Goal: Information Seeking & Learning: Learn about a topic

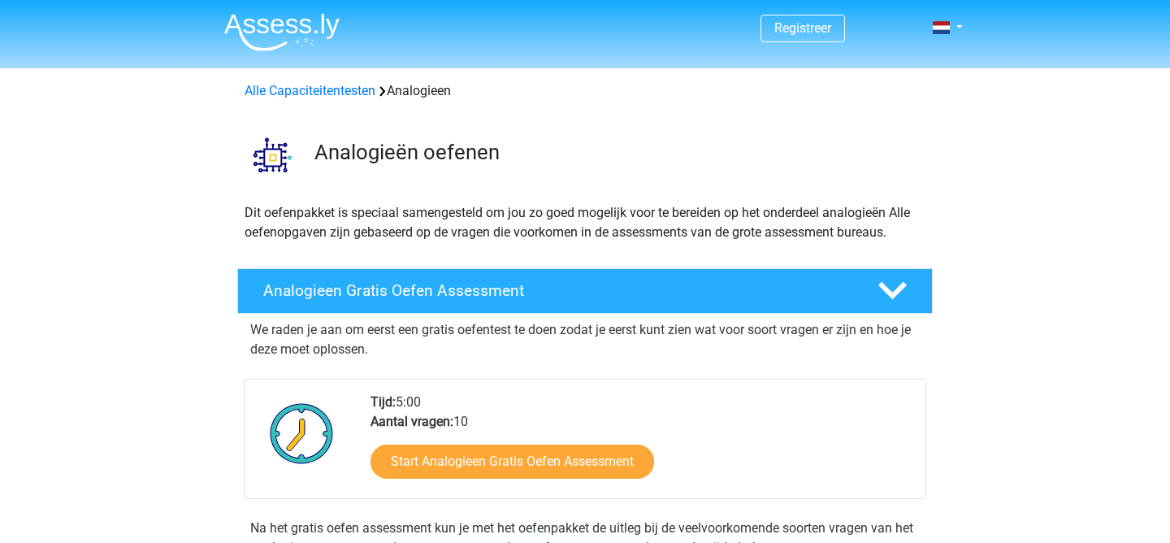
scroll to position [211, 0]
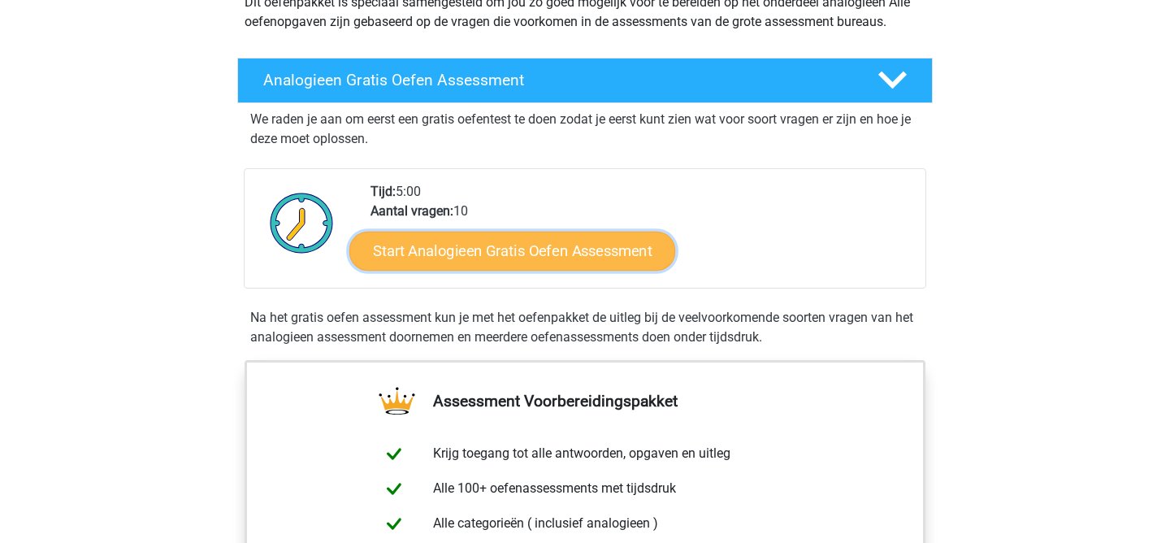
click at [515, 251] on link "Start Analogieen Gratis Oefen Assessment" at bounding box center [513, 250] width 326 height 39
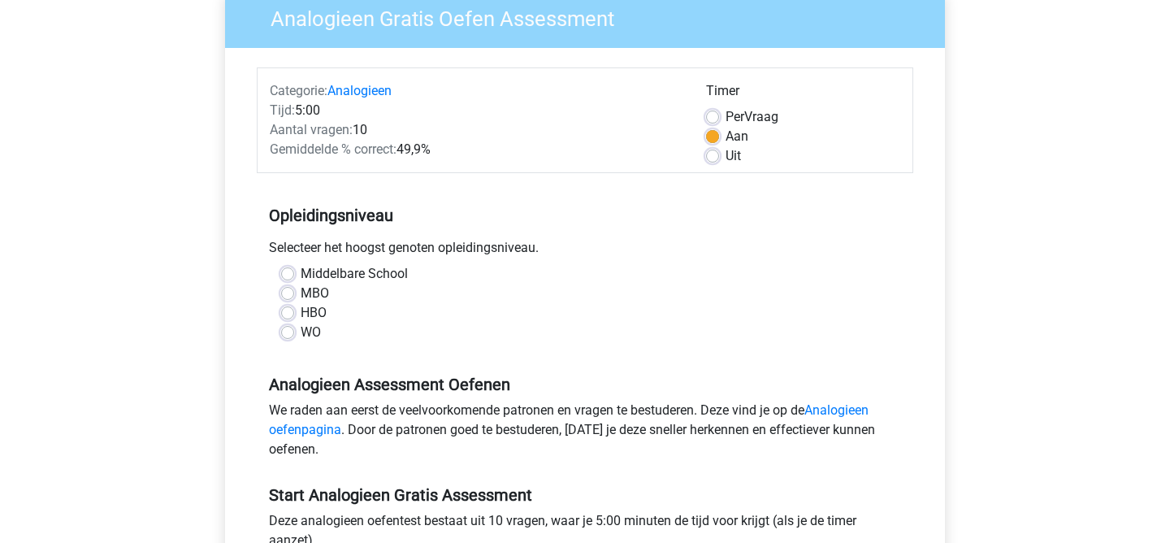
scroll to position [179, 0]
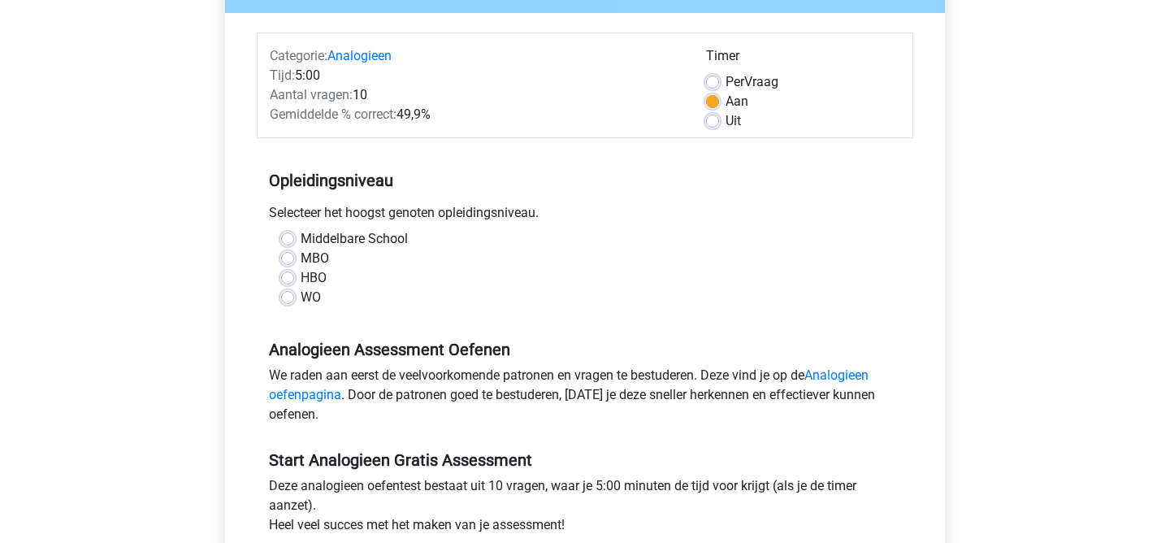
click at [288, 304] on div "WO" at bounding box center [585, 298] width 608 height 20
click at [301, 299] on label "WO" at bounding box center [311, 298] width 20 height 20
click at [283, 299] on input "WO" at bounding box center [287, 296] width 13 height 16
radio input "true"
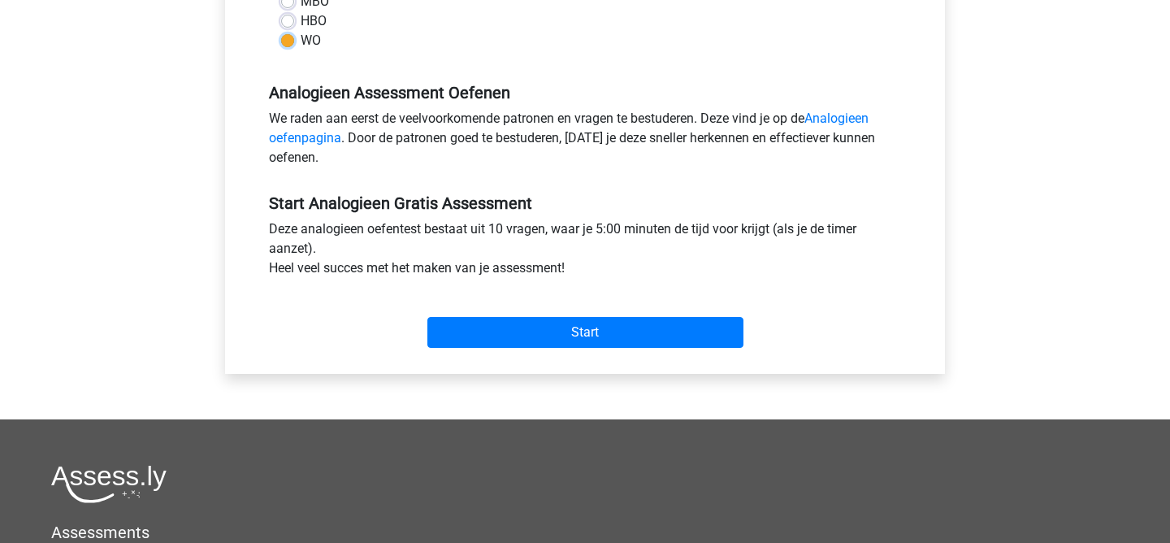
scroll to position [439, 0]
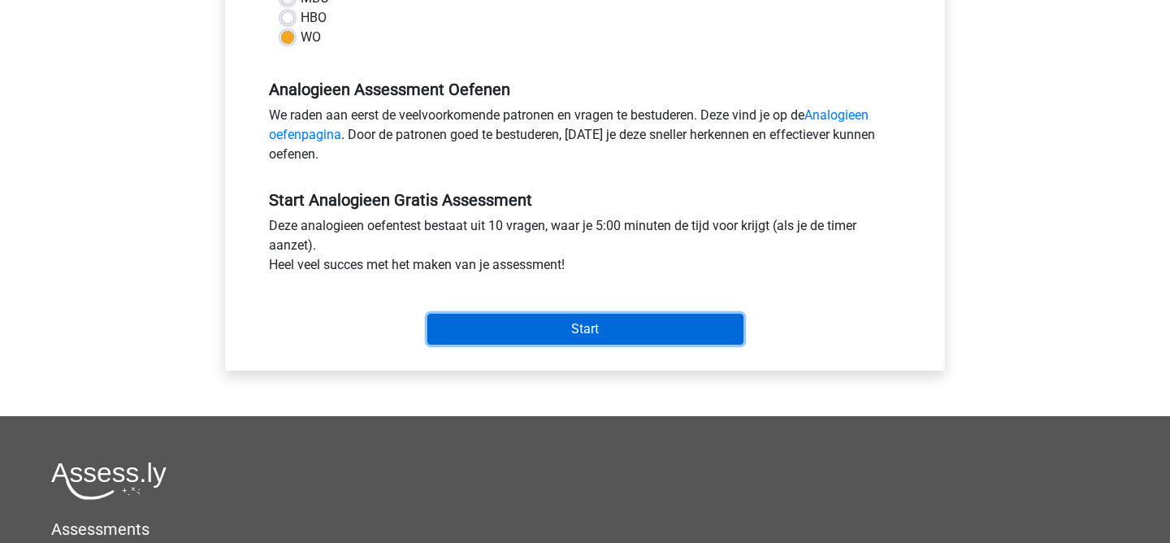
click at [582, 326] on input "Start" at bounding box center [586, 329] width 316 height 31
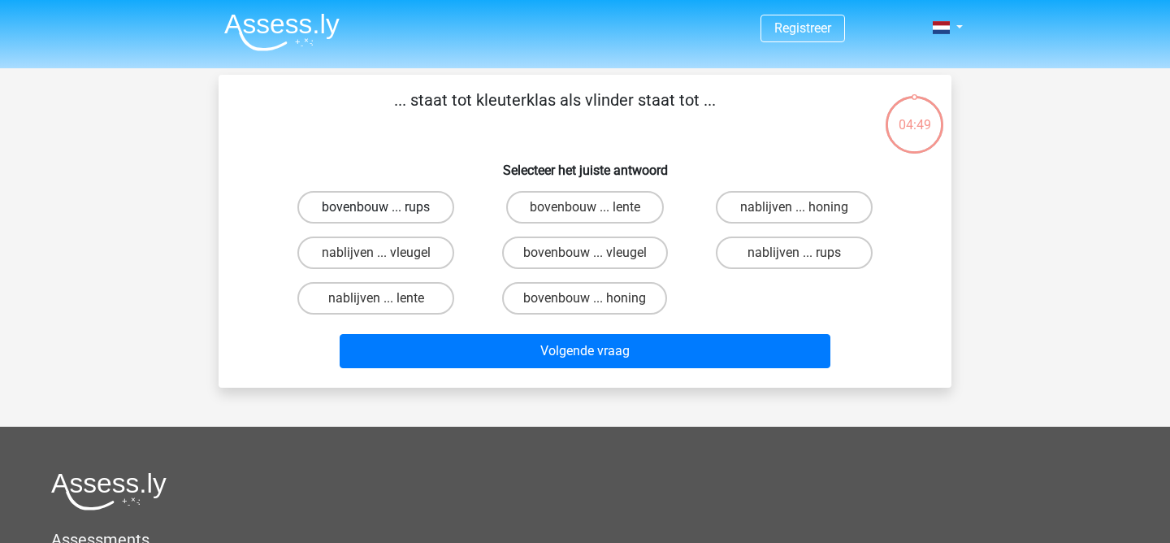
click at [384, 203] on label "bovenbouw ... rups" at bounding box center [375, 207] width 157 height 33
click at [384, 207] on input "bovenbouw ... rups" at bounding box center [381, 212] width 11 height 11
radio input "true"
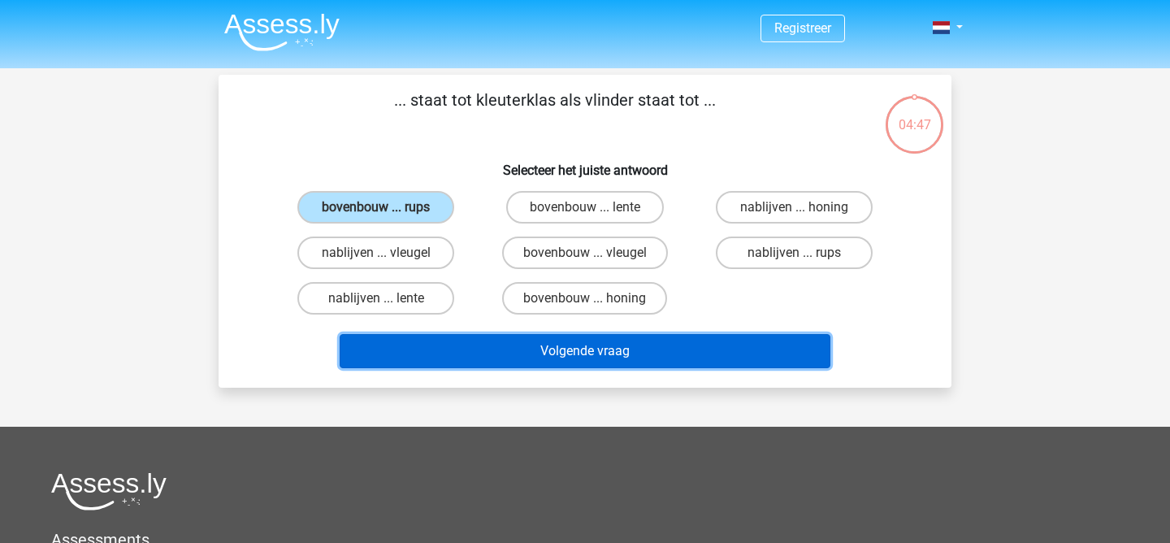
click at [607, 358] on button "Volgende vraag" at bounding box center [586, 351] width 492 height 34
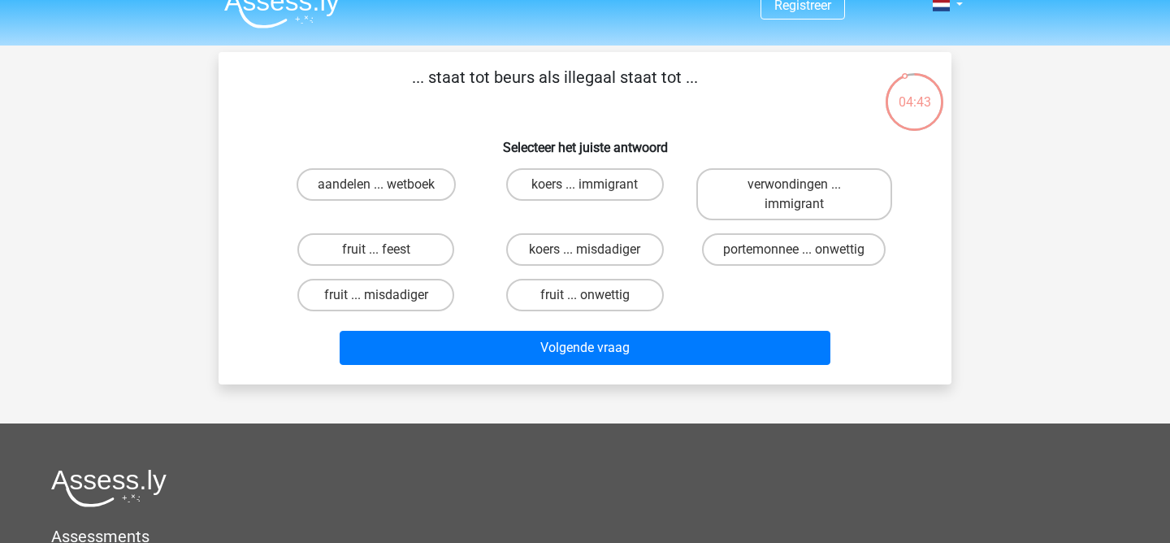
scroll to position [20, 0]
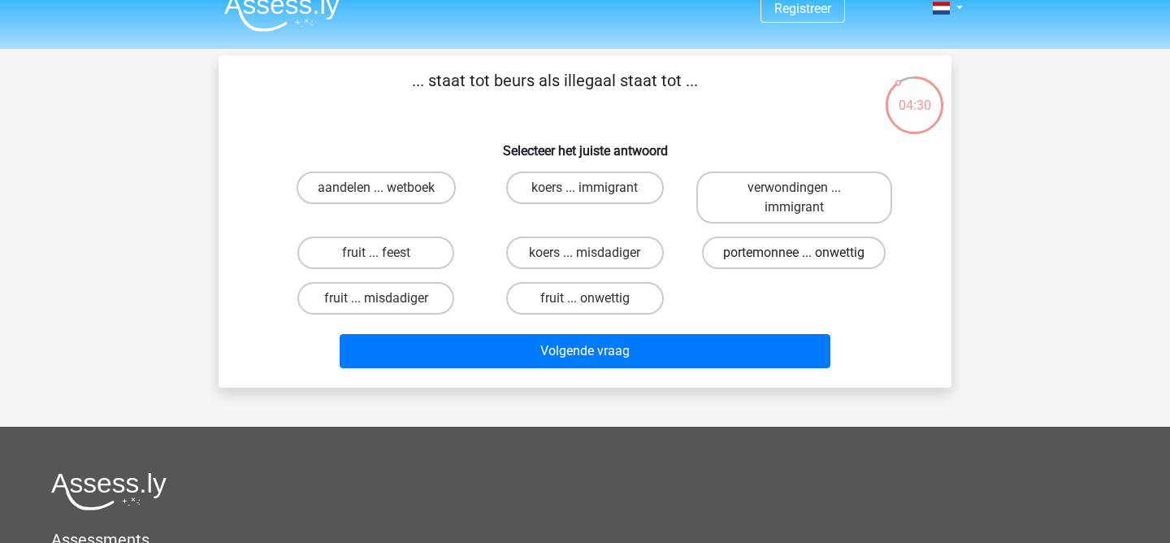
click at [832, 247] on label "portemonnee ... onwettig" at bounding box center [794, 253] width 184 height 33
click at [805, 253] on input "portemonnee ... onwettig" at bounding box center [799, 258] width 11 height 11
radio input "true"
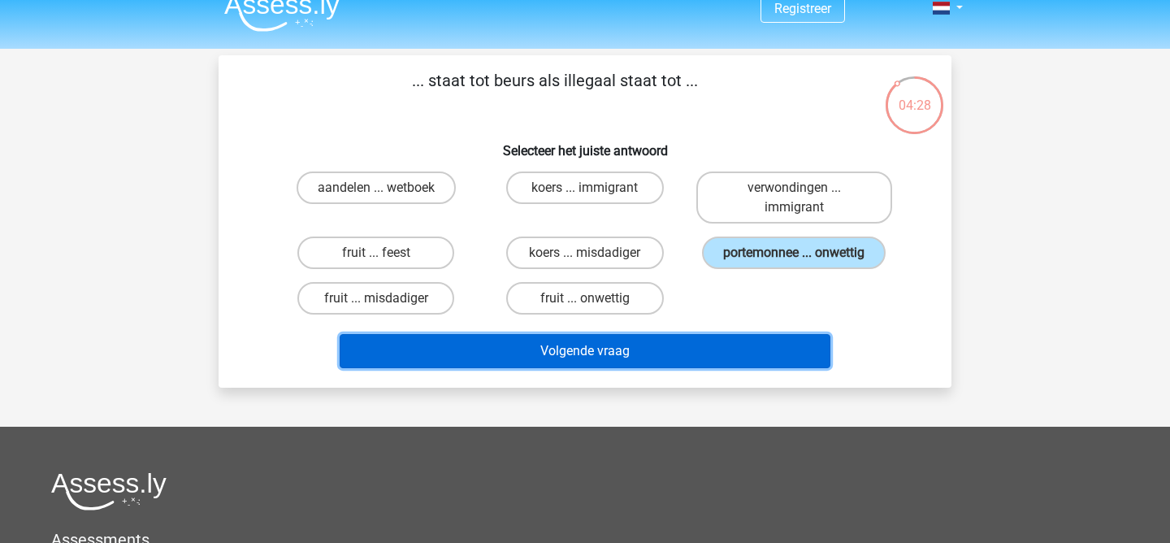
click at [649, 353] on button "Volgende vraag" at bounding box center [586, 351] width 492 height 34
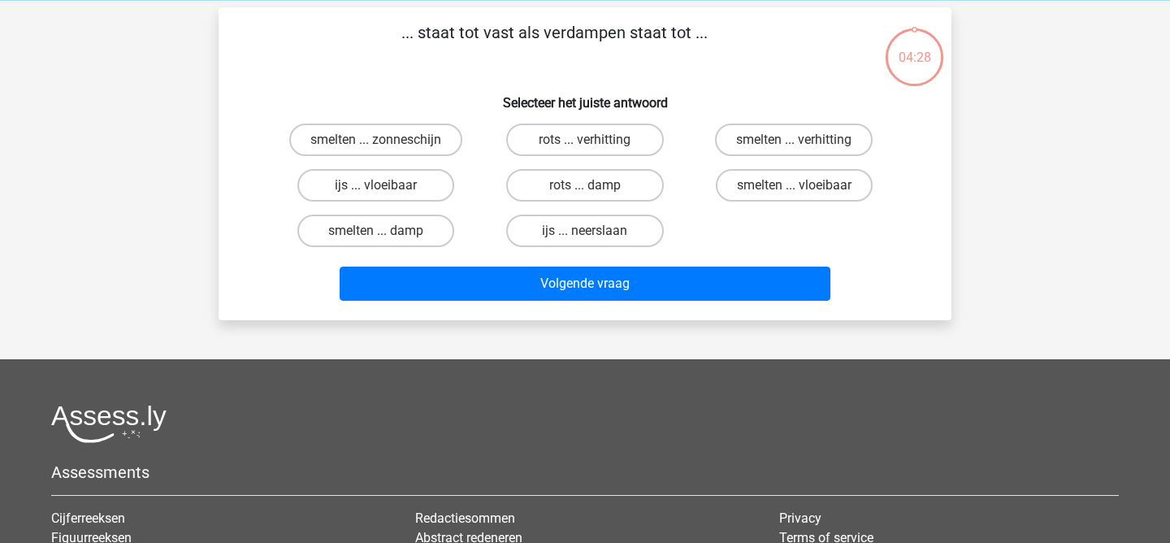
scroll to position [75, 0]
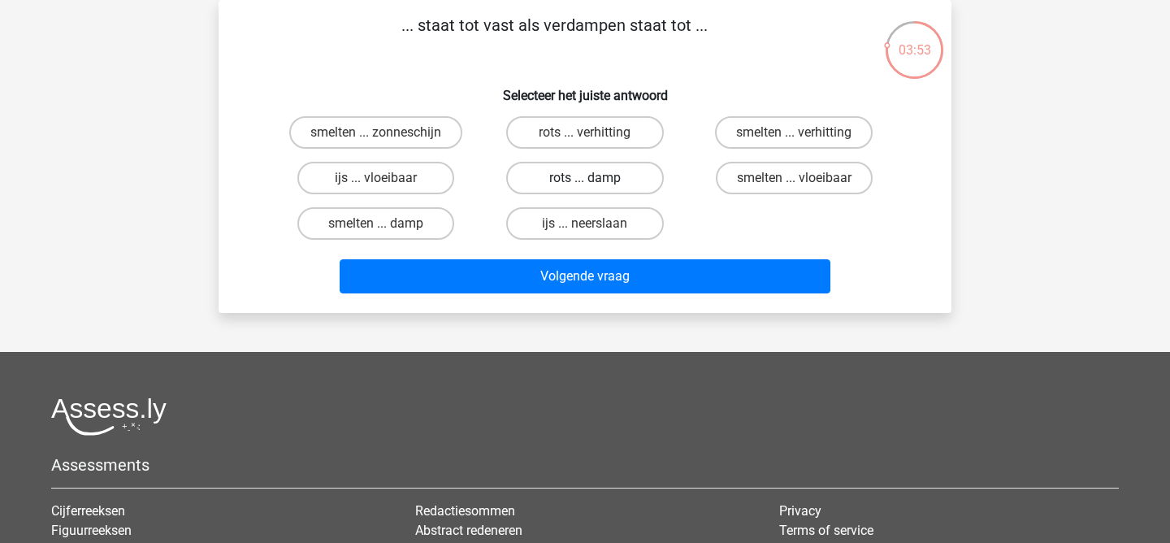
click at [597, 178] on label "rots ... damp" at bounding box center [584, 178] width 157 height 33
click at [596, 178] on input "rots ... damp" at bounding box center [590, 183] width 11 height 11
radio input "true"
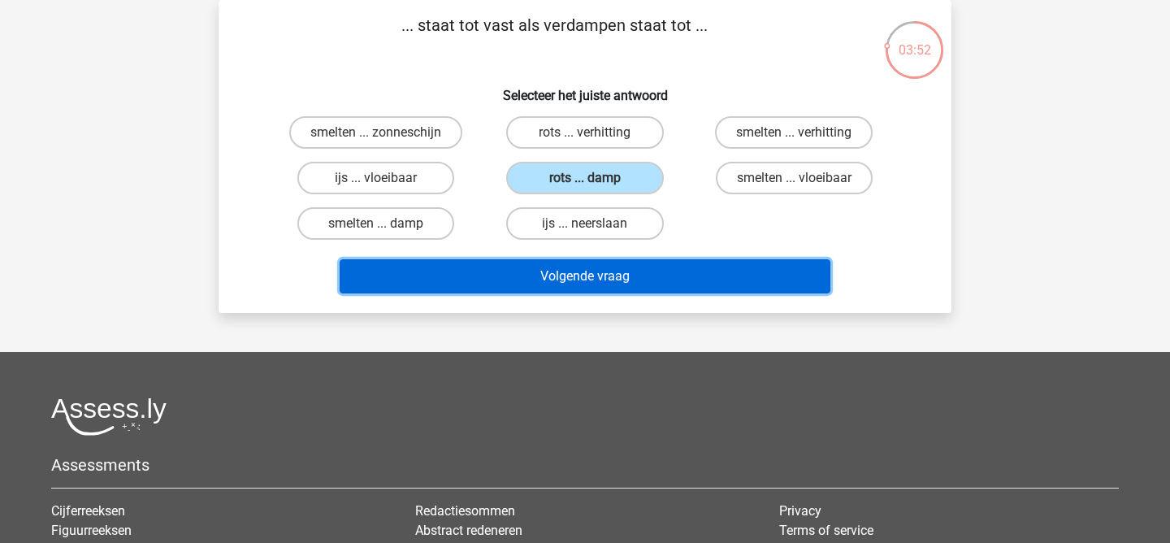
click at [649, 289] on button "Volgende vraag" at bounding box center [586, 276] width 492 height 34
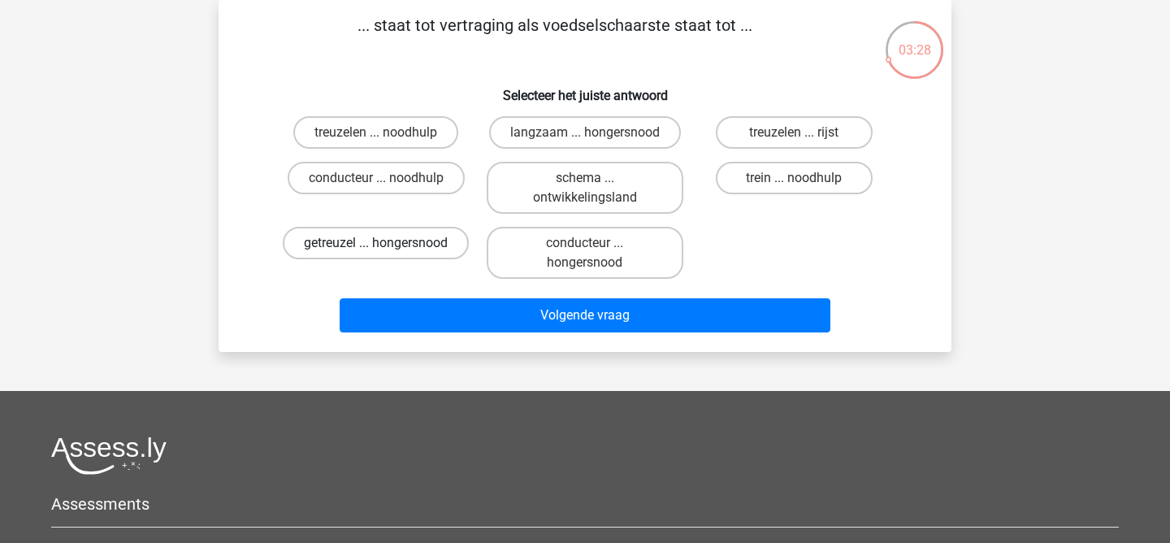
click at [399, 235] on label "getreuzel ... hongersnood" at bounding box center [376, 243] width 186 height 33
click at [387, 243] on input "getreuzel ... hongersnood" at bounding box center [381, 248] width 11 height 11
radio input "true"
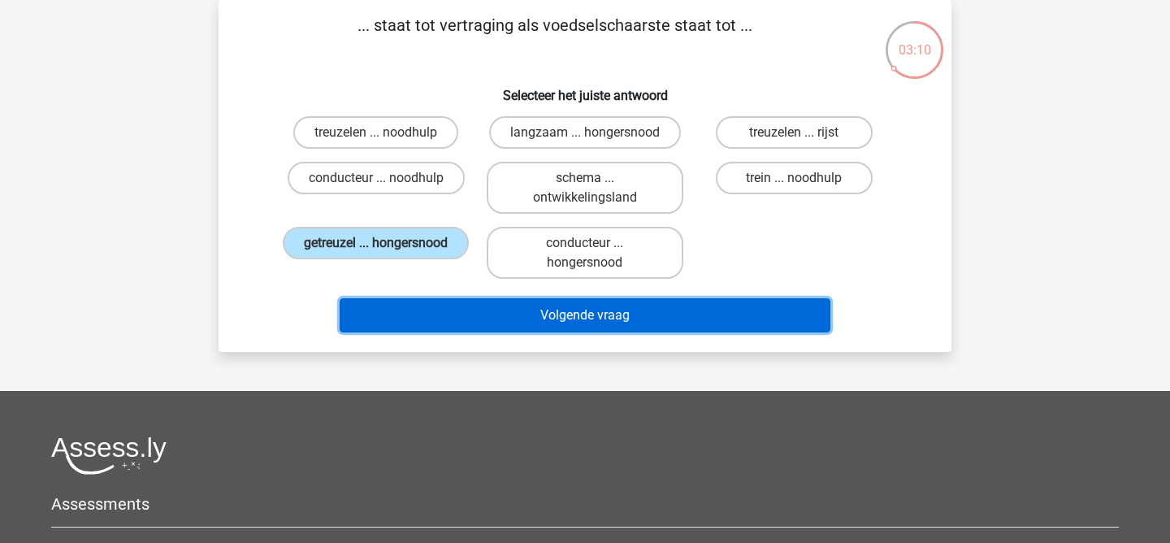
click at [518, 326] on button "Volgende vraag" at bounding box center [586, 315] width 492 height 34
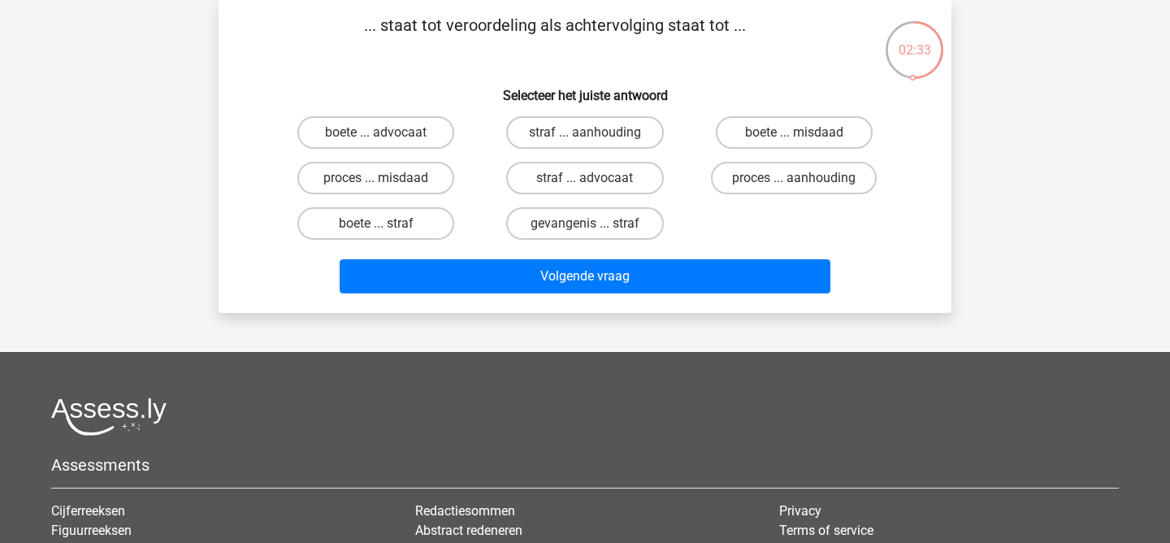
click at [589, 150] on div "straf ... aanhouding" at bounding box center [584, 133] width 209 height 46
click at [590, 126] on label "straf ... aanhouding" at bounding box center [584, 132] width 157 height 33
click at [590, 132] on input "straf ... aanhouding" at bounding box center [590, 137] width 11 height 11
radio input "true"
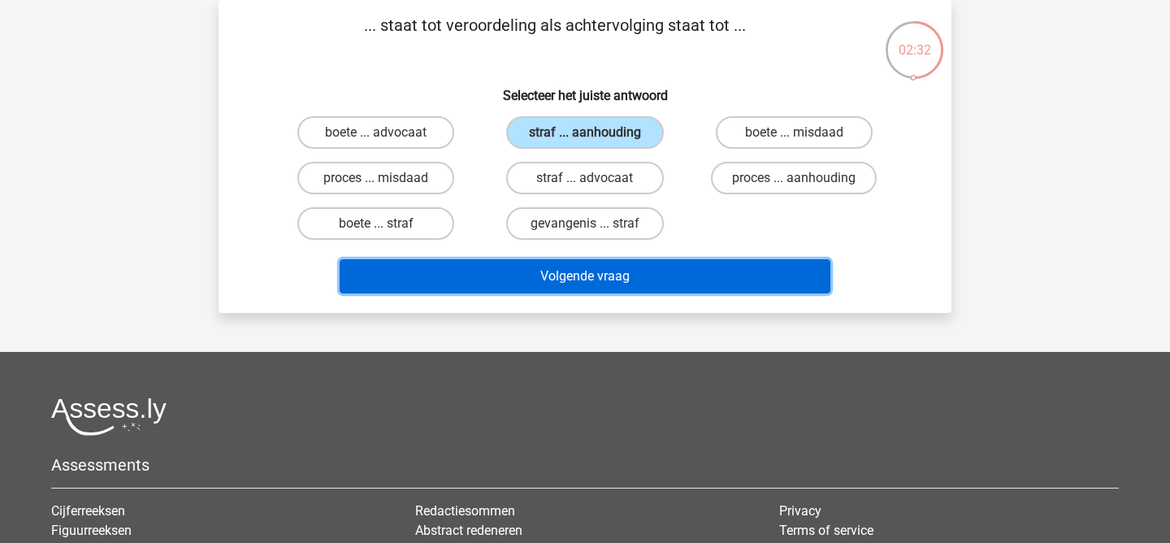
click at [657, 286] on button "Volgende vraag" at bounding box center [586, 276] width 492 height 34
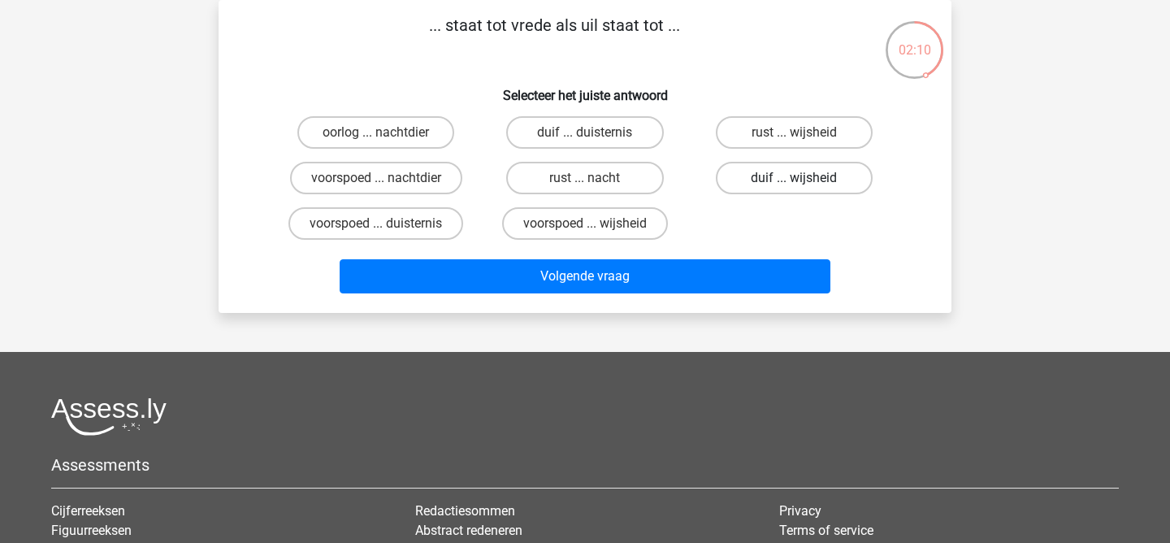
click at [803, 174] on label "duif ... wijsheid" at bounding box center [794, 178] width 157 height 33
click at [803, 178] on input "duif ... wijsheid" at bounding box center [799, 183] width 11 height 11
radio input "true"
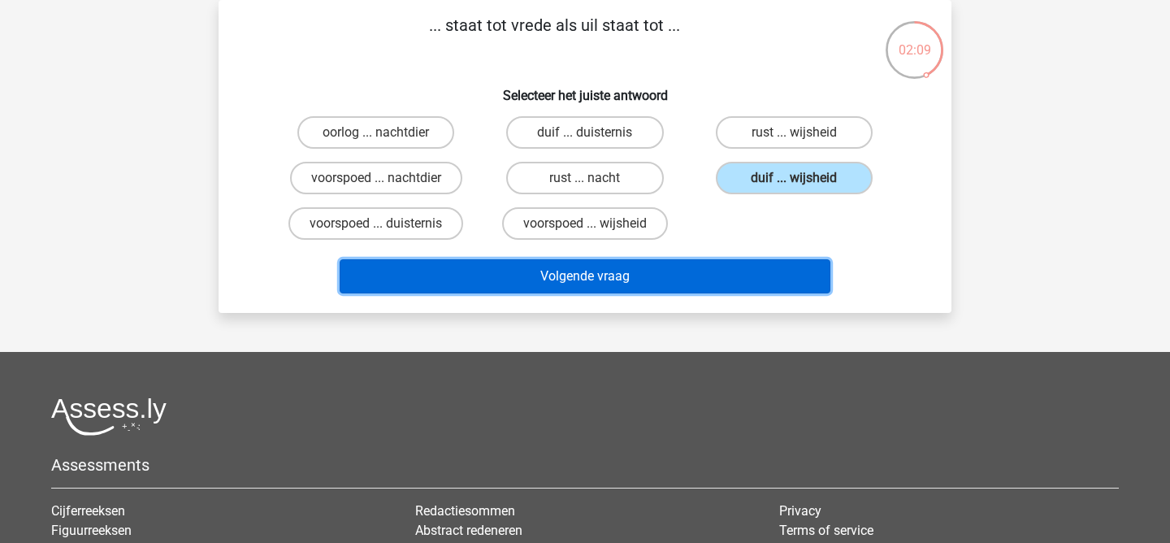
click at [751, 272] on button "Volgende vraag" at bounding box center [586, 276] width 492 height 34
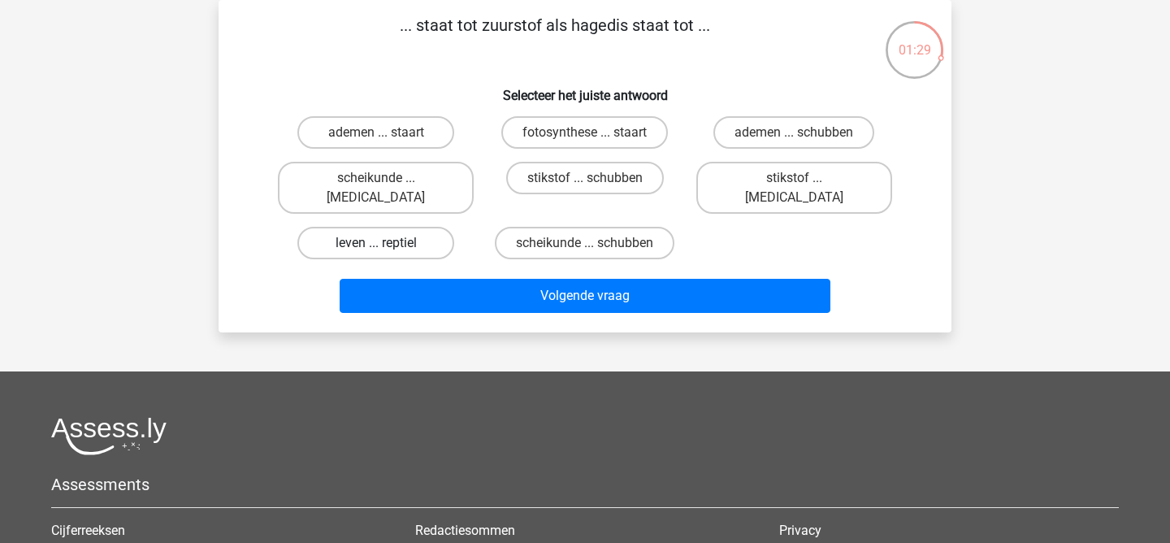
click at [412, 230] on label "leven ... reptiel" at bounding box center [375, 243] width 157 height 33
click at [387, 243] on input "leven ... reptiel" at bounding box center [381, 248] width 11 height 11
radio input "true"
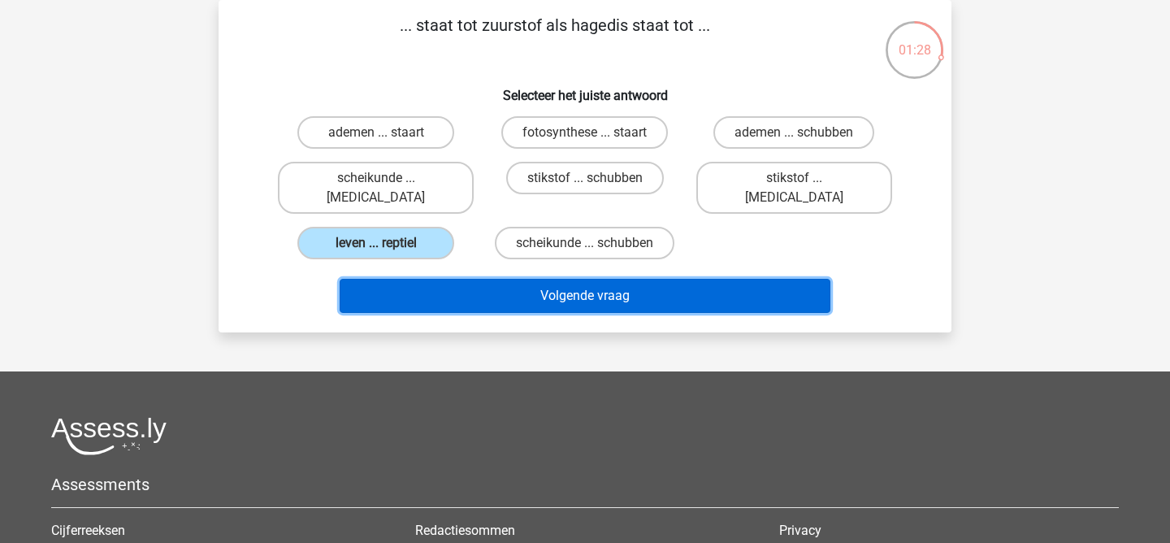
click at [574, 280] on button "Volgende vraag" at bounding box center [586, 296] width 492 height 34
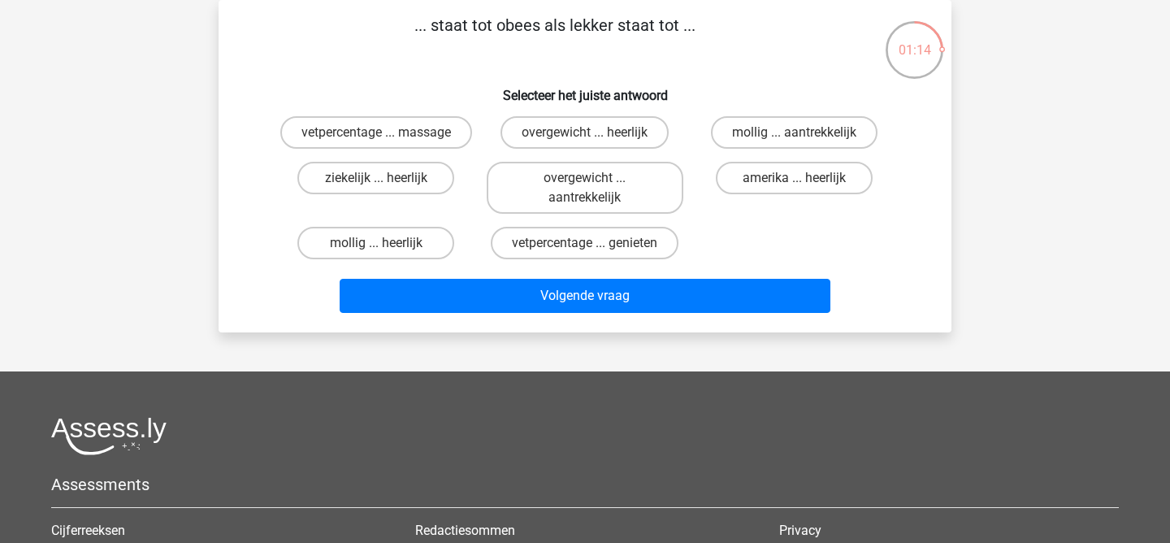
click at [588, 135] on input "overgewicht ... heerlijk" at bounding box center [590, 137] width 11 height 11
radio input "true"
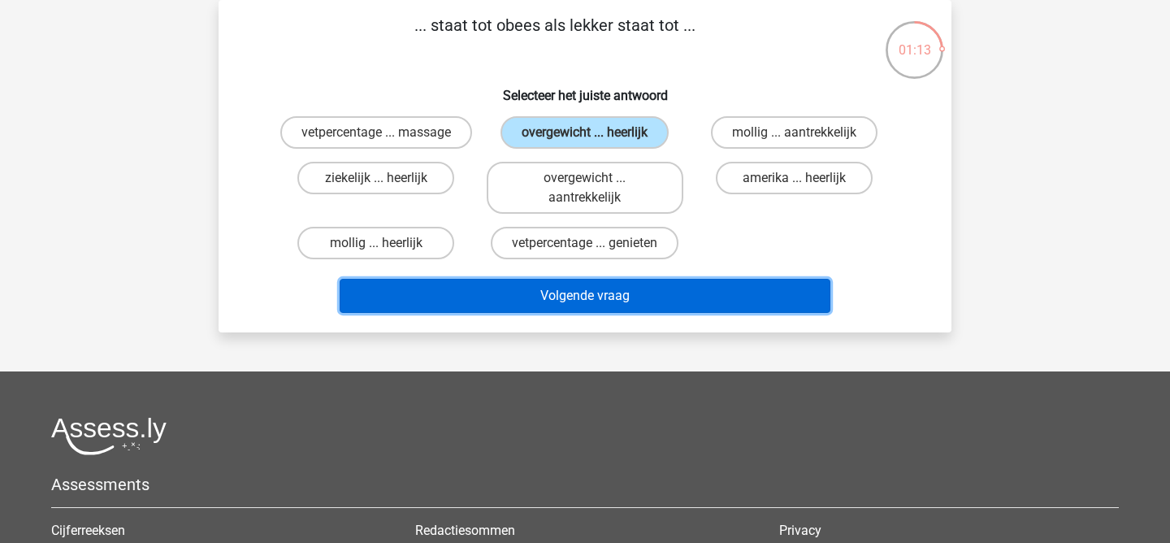
click at [649, 295] on button "Volgende vraag" at bounding box center [586, 296] width 492 height 34
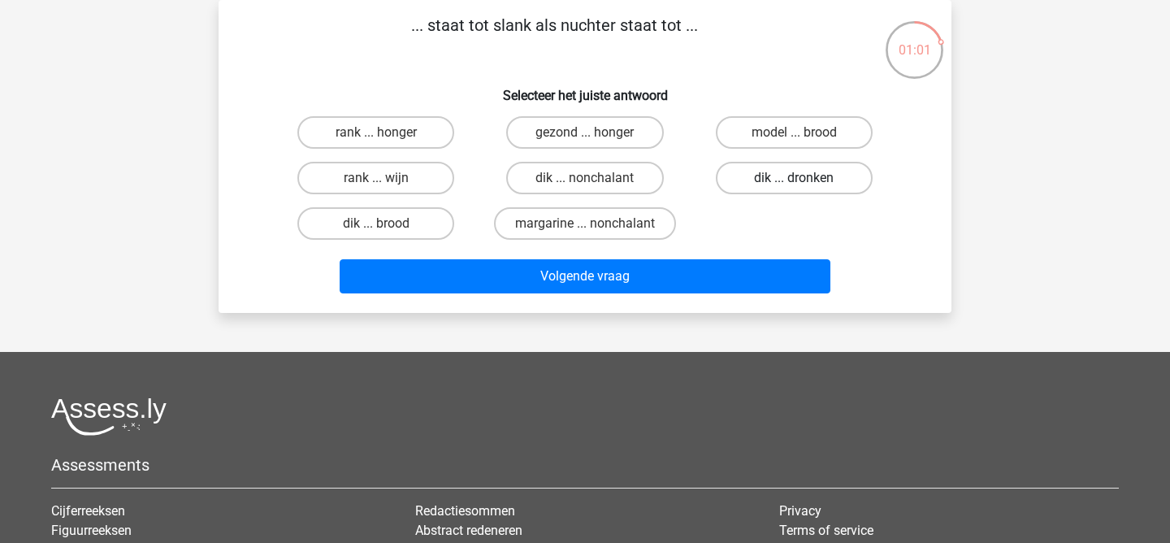
click at [827, 176] on label "dik ... dronken" at bounding box center [794, 178] width 157 height 33
click at [805, 178] on input "dik ... dronken" at bounding box center [799, 183] width 11 height 11
radio input "true"
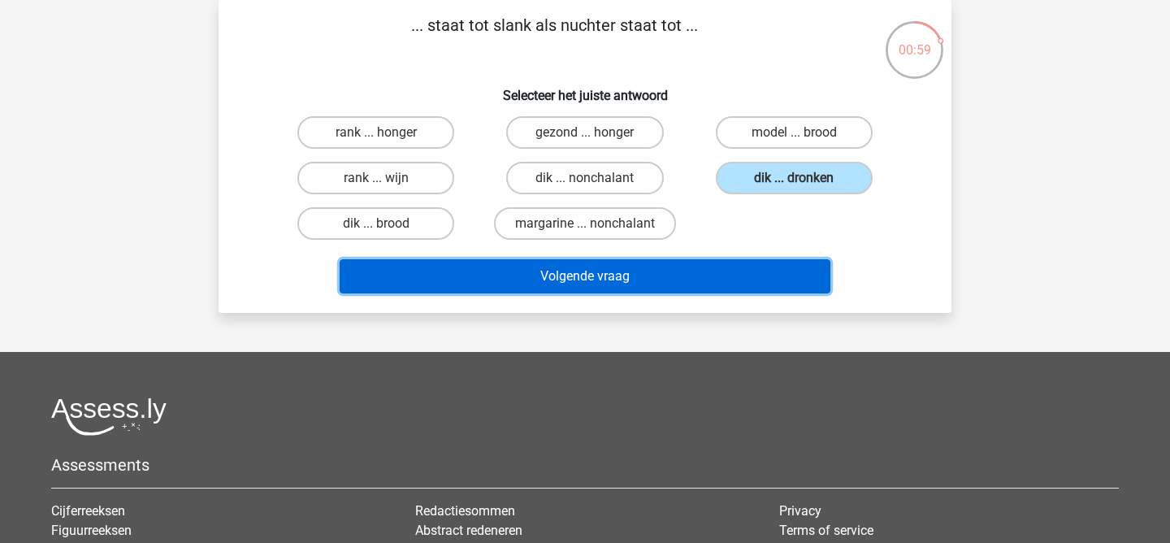
click at [738, 283] on button "Volgende vraag" at bounding box center [586, 276] width 492 height 34
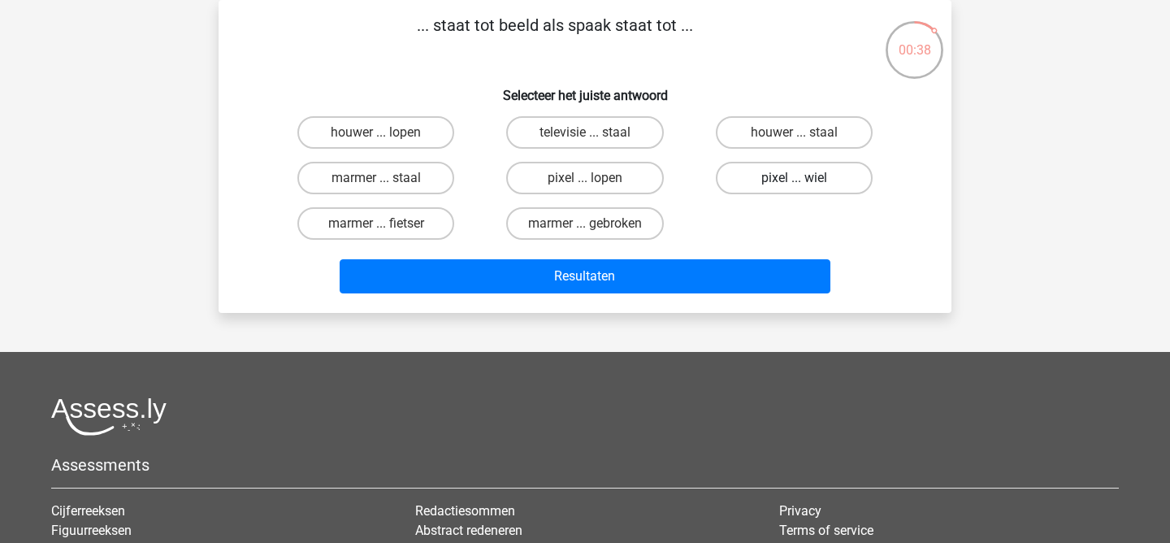
click at [807, 180] on label "pixel ... wiel" at bounding box center [794, 178] width 157 height 33
click at [805, 180] on input "pixel ... wiel" at bounding box center [799, 183] width 11 height 11
radio input "true"
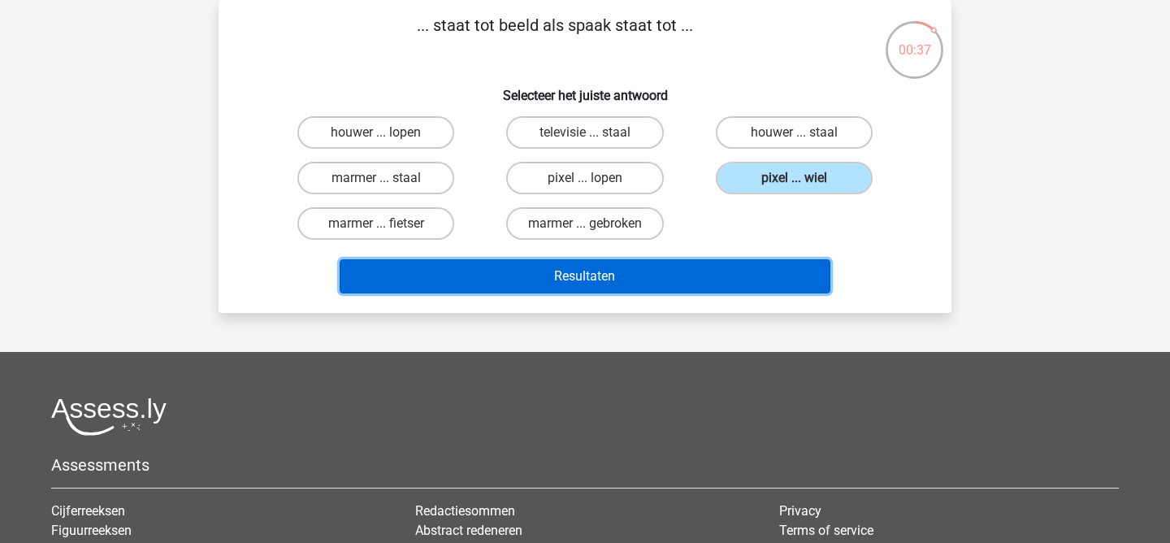
click at [763, 280] on button "Resultaten" at bounding box center [586, 276] width 492 height 34
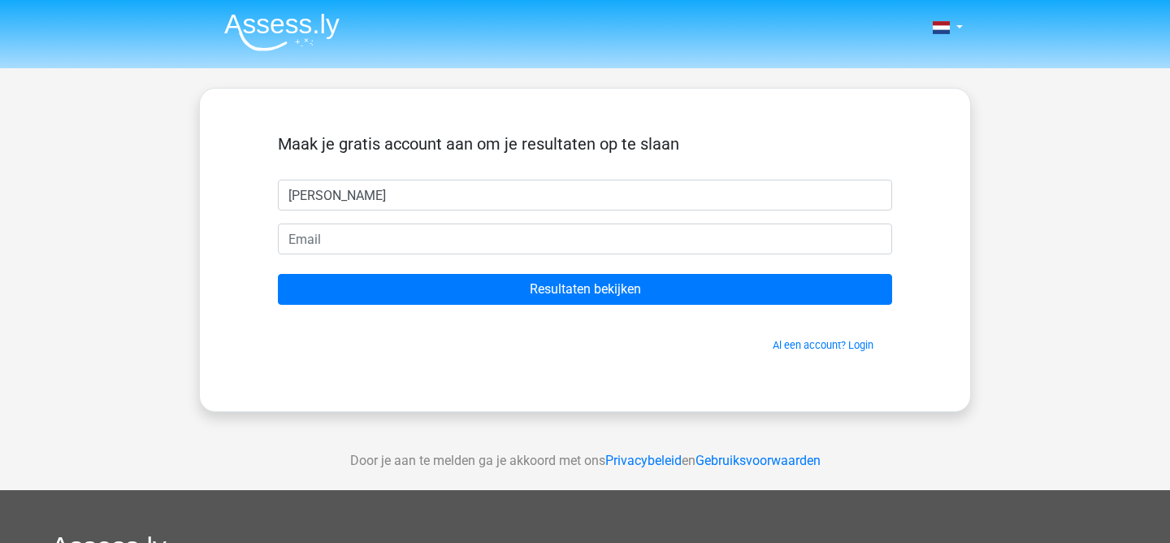
type input "Henk"
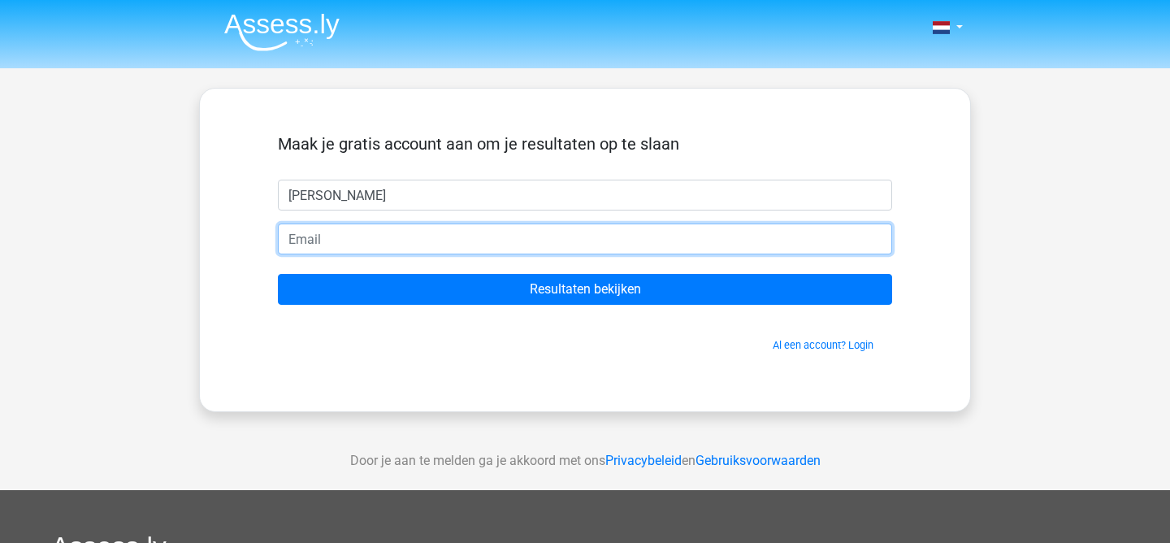
paste input "gbppflnmxuplihakdl@nespj.com"
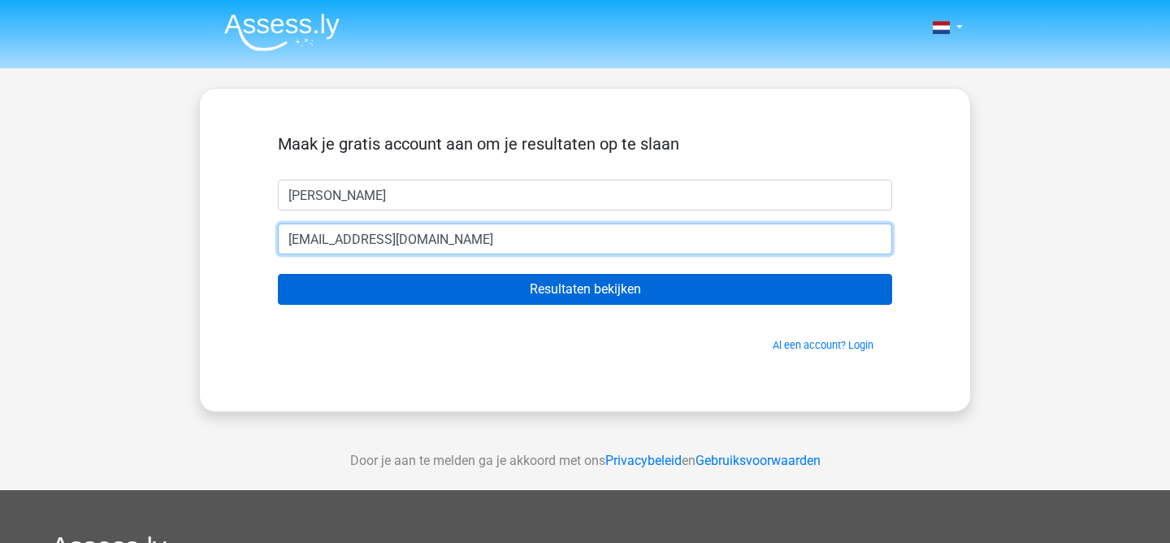
type input "gbppflnmxuplihakdl@nespj.com"
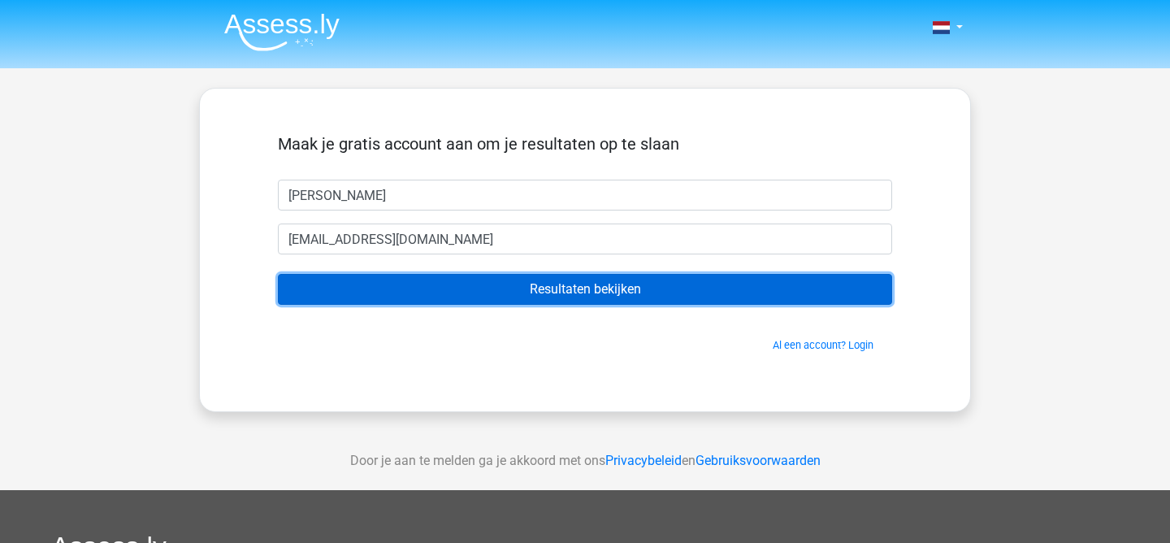
click at [405, 293] on input "Resultaten bekijken" at bounding box center [585, 289] width 615 height 31
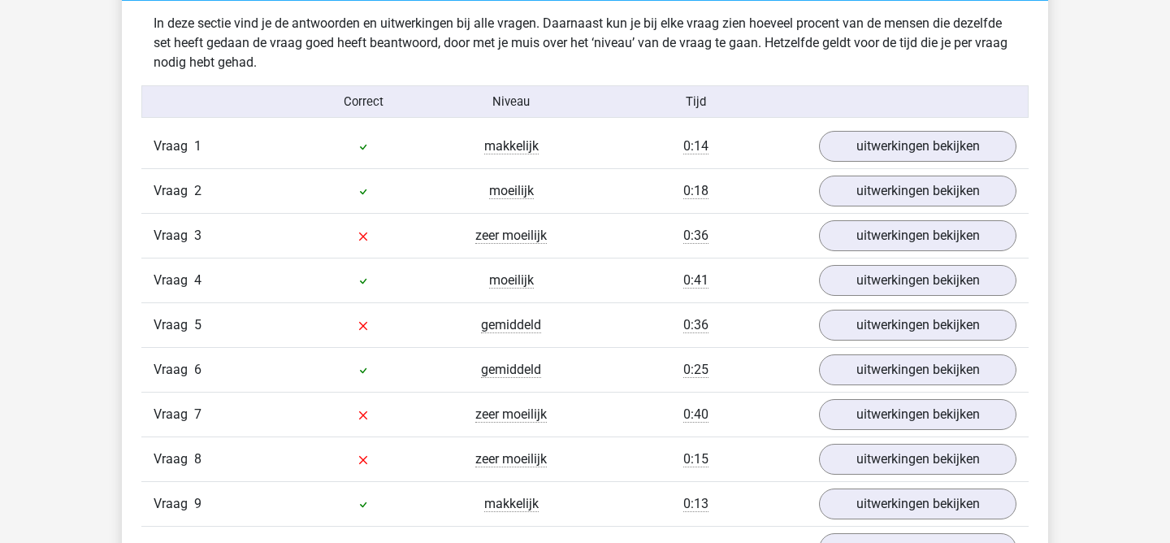
scroll to position [1279, 0]
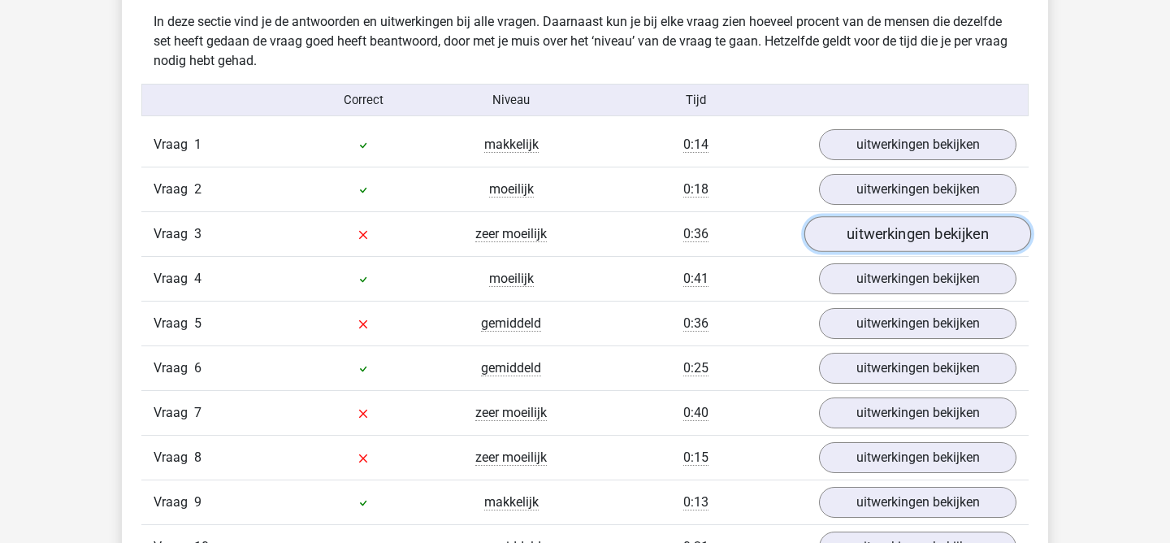
click at [866, 233] on link "uitwerkingen bekijken" at bounding box center [918, 235] width 227 height 36
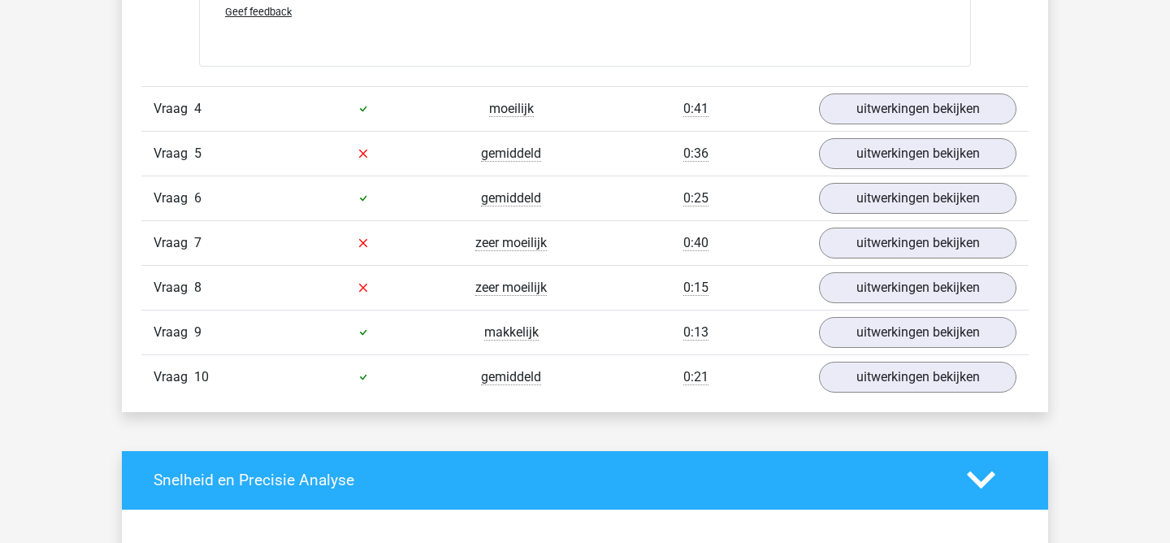
scroll to position [2297, 0]
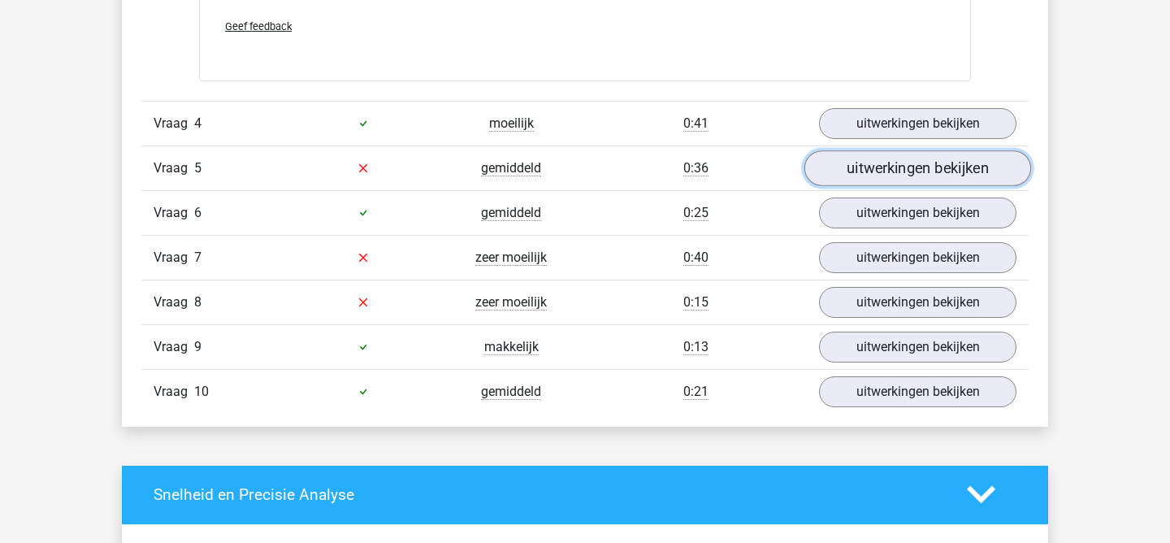
click at [866, 165] on link "uitwerkingen bekijken" at bounding box center [918, 168] width 227 height 36
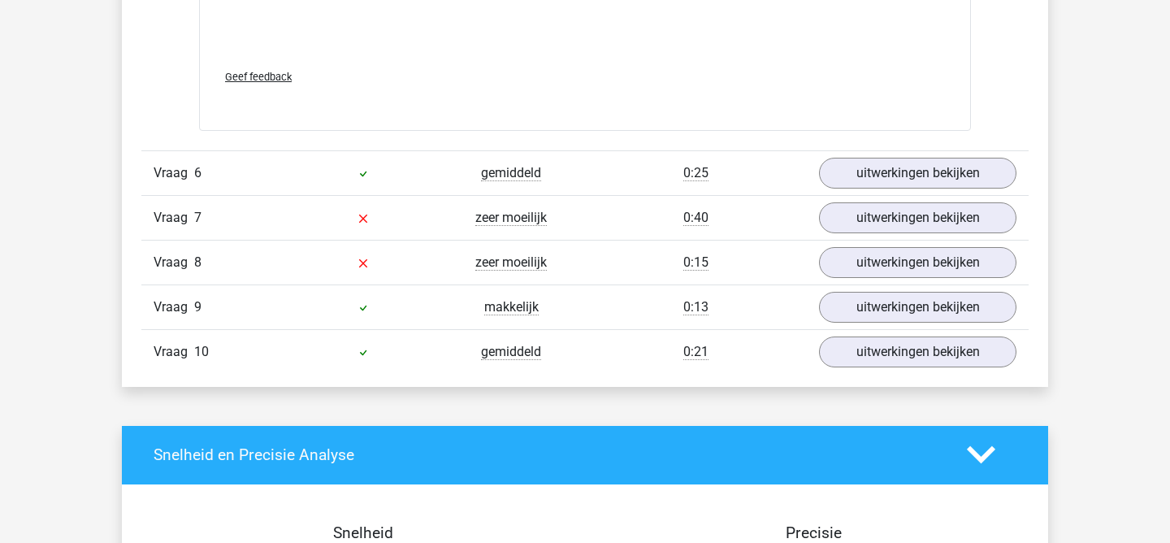
scroll to position [3200, 0]
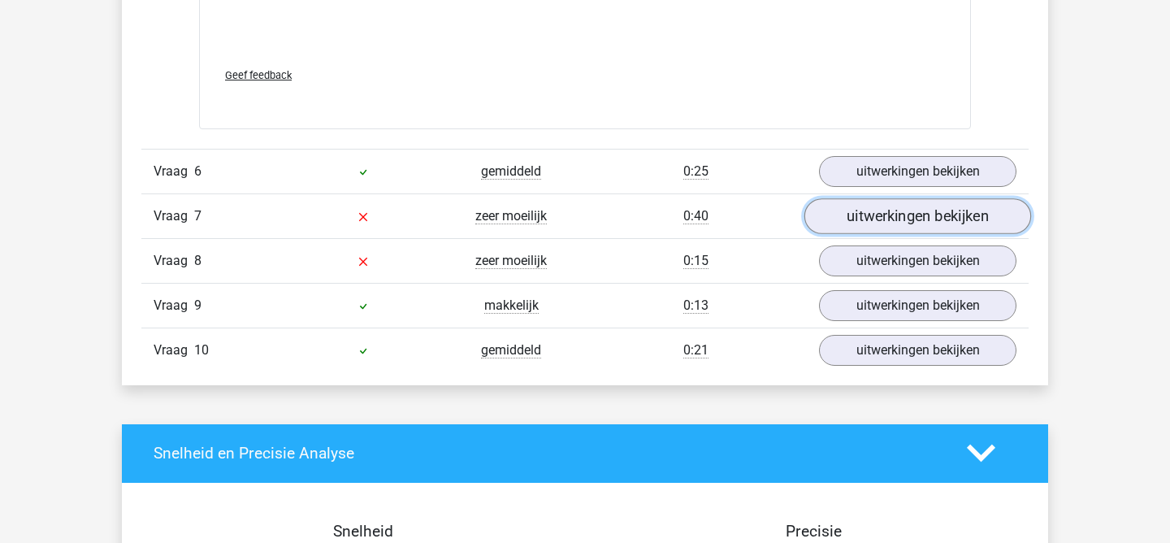
click at [932, 223] on link "uitwerkingen bekijken" at bounding box center [918, 216] width 227 height 36
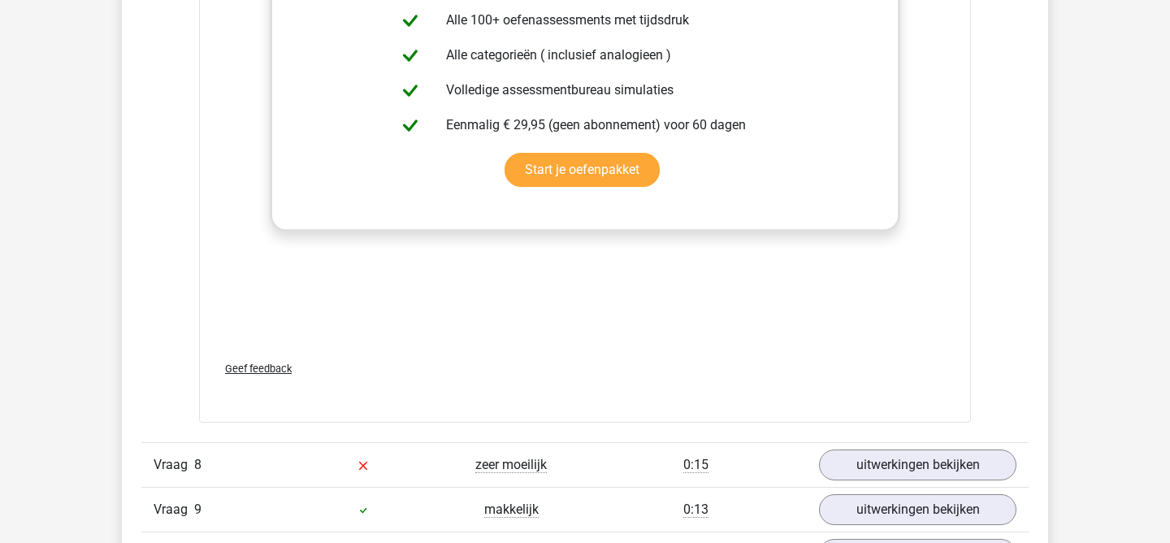
scroll to position [3990, 0]
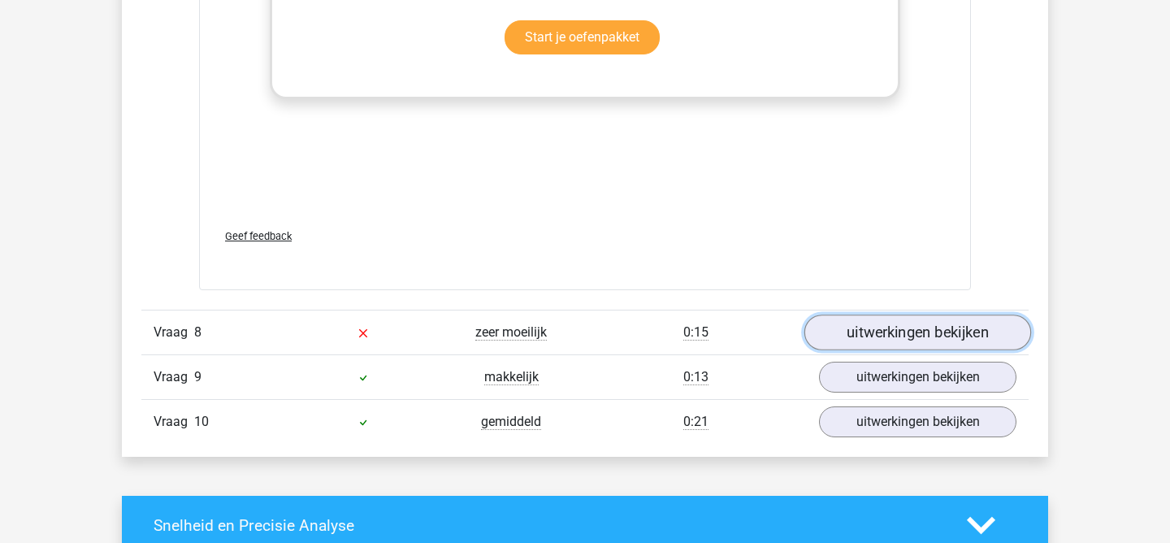
click at [875, 348] on link "uitwerkingen bekijken" at bounding box center [918, 333] width 227 height 36
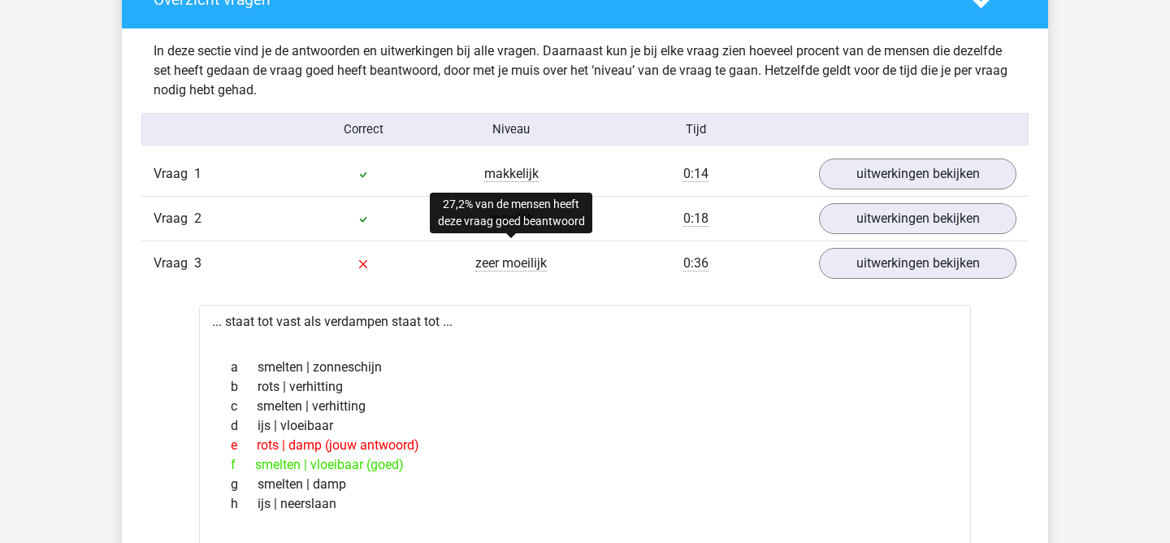
scroll to position [1388, 0]
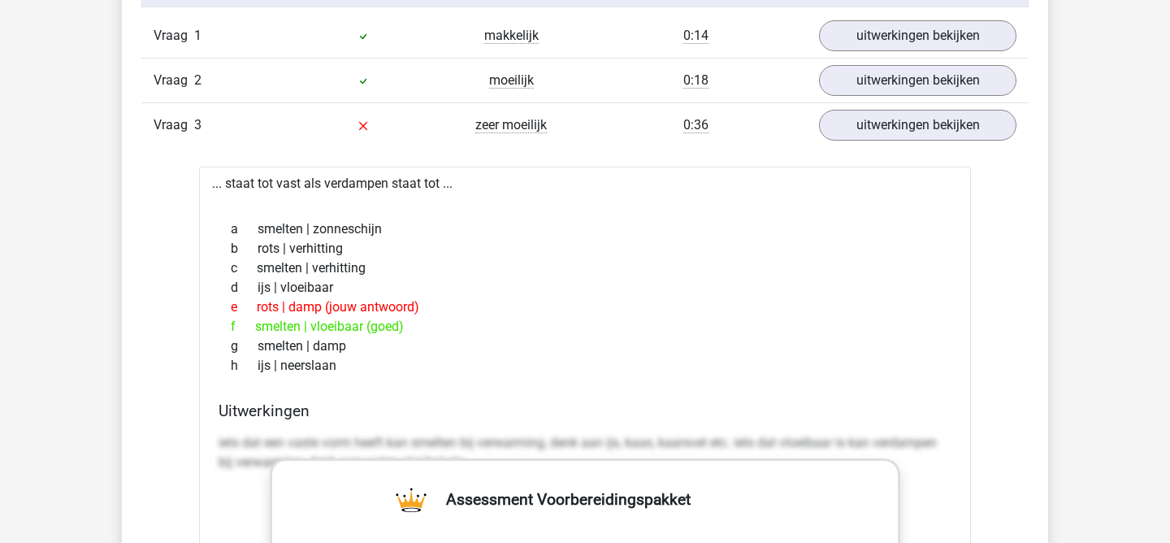
click at [550, 317] on div "f smelten | vloeibaar (goed)" at bounding box center [585, 327] width 733 height 20
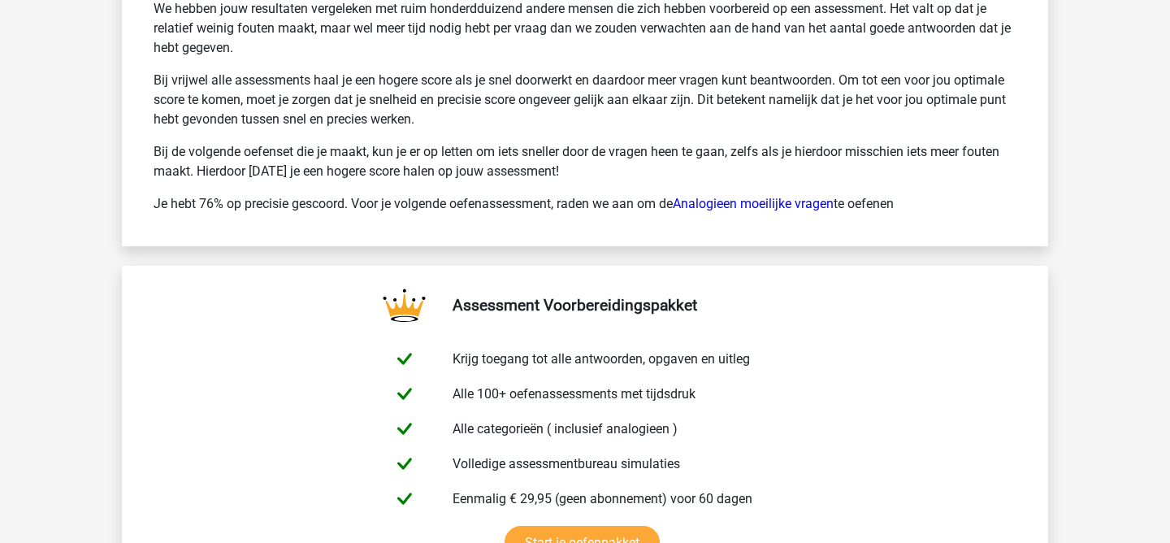
scroll to position [5568, 0]
